Goal: Obtain resource: Download file/media

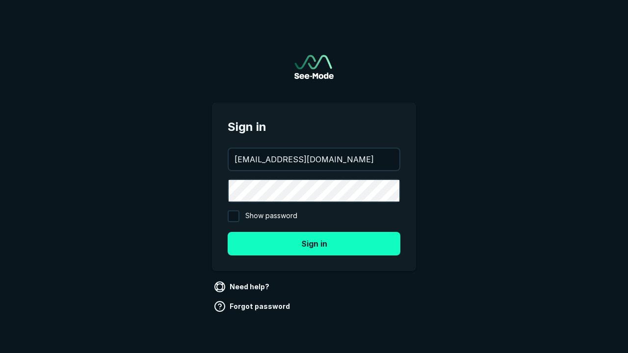
click at [314, 243] on button "Sign in" at bounding box center [314, 244] width 173 height 24
